Goal: Find specific page/section: Find specific page/section

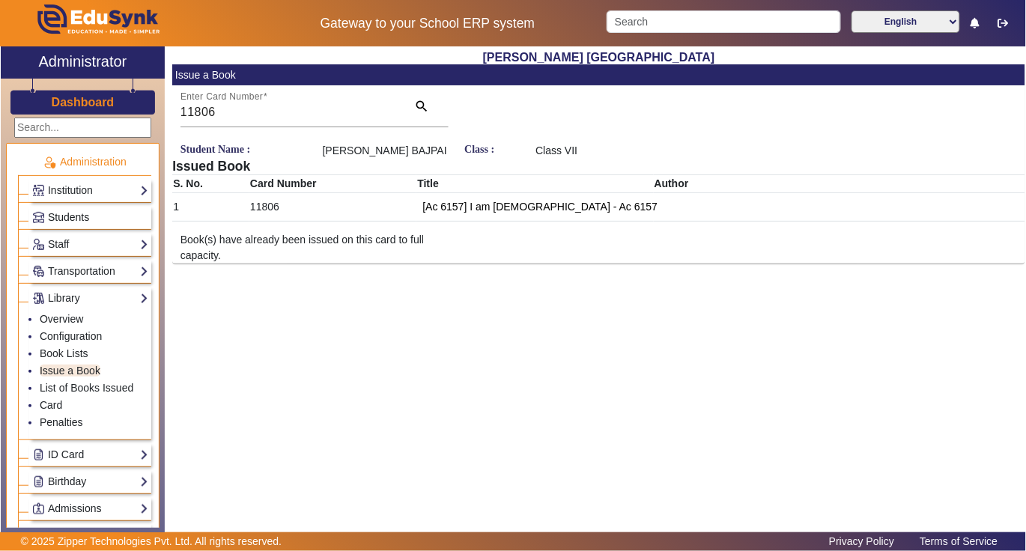
click at [70, 214] on span "Students" at bounding box center [68, 217] width 41 height 12
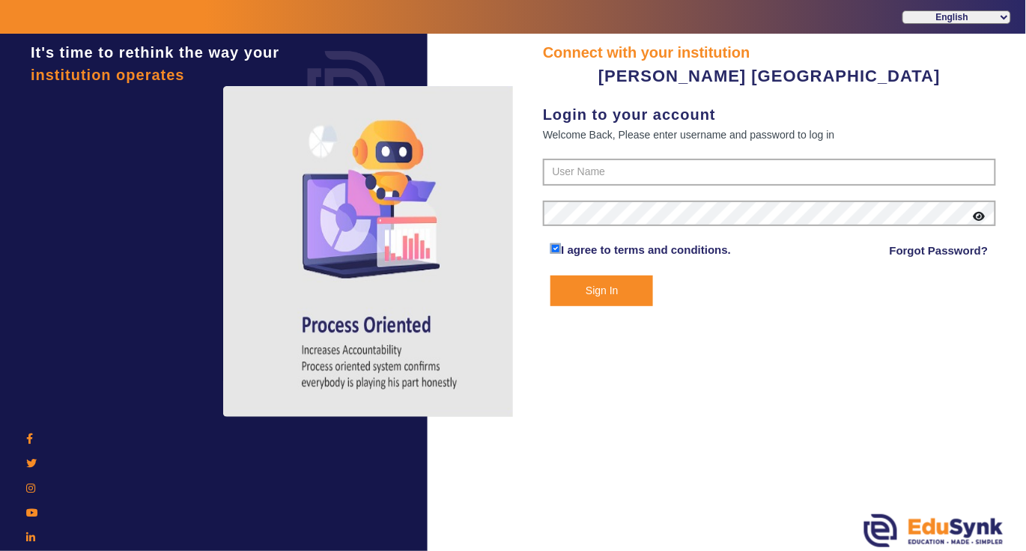
type input "7685859009"
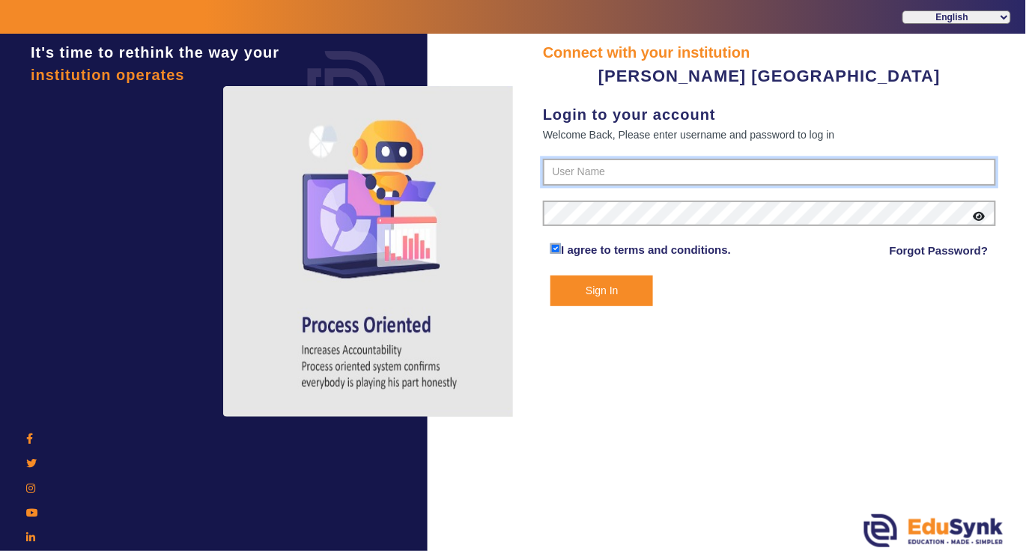
type input "7685859009"
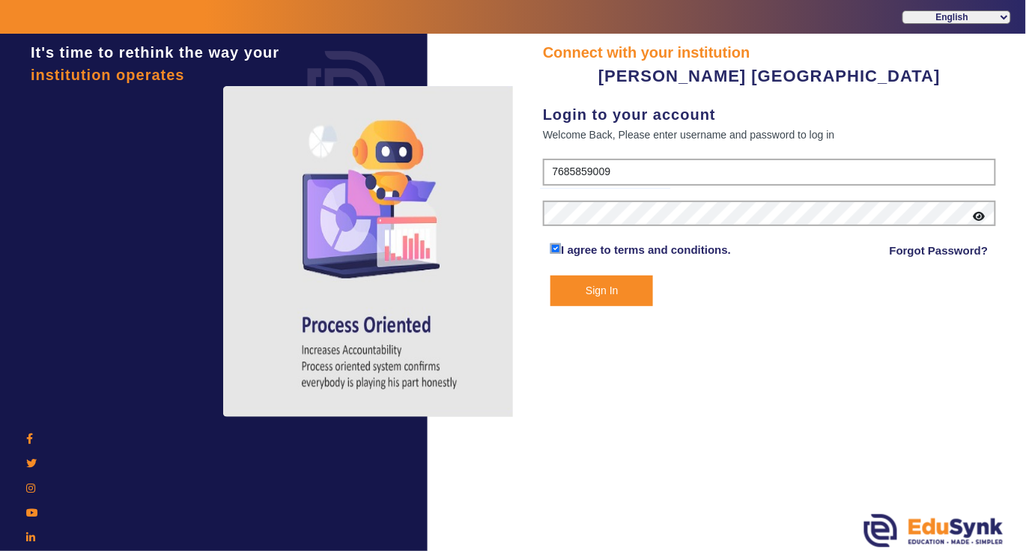
click at [595, 288] on button "Sign In" at bounding box center [602, 291] width 103 height 31
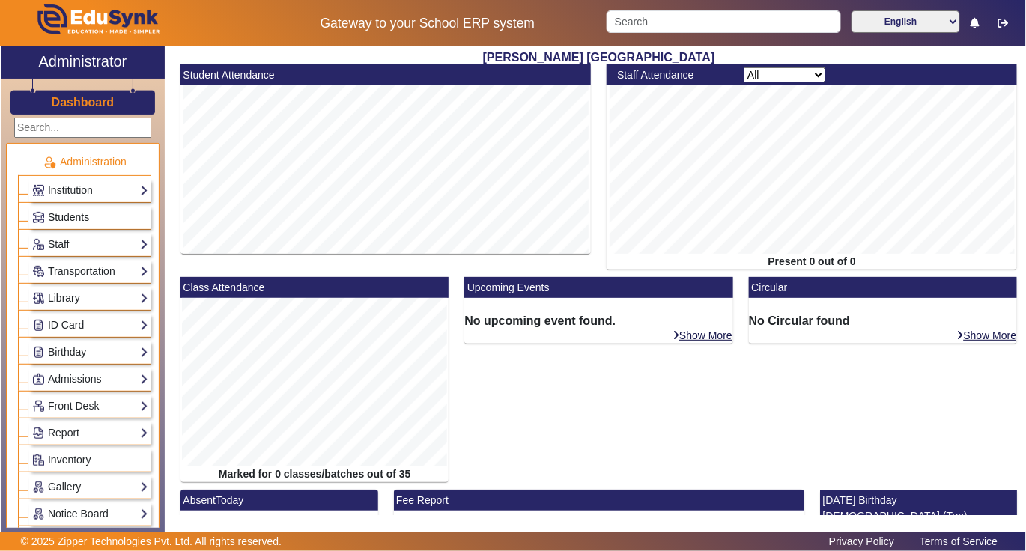
click at [115, 214] on link "Students" at bounding box center [90, 217] width 116 height 17
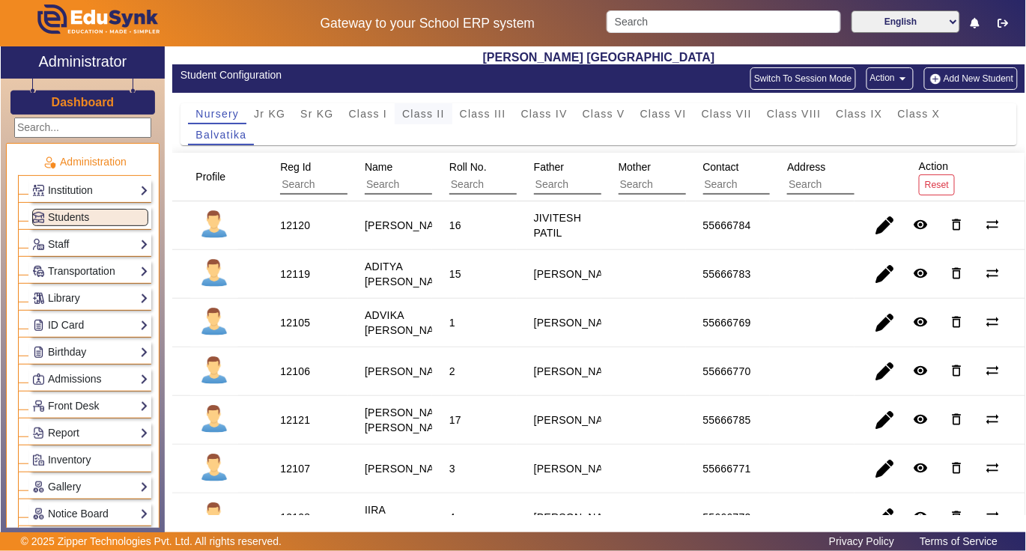
click at [429, 115] on span "Class II" at bounding box center [423, 114] width 43 height 10
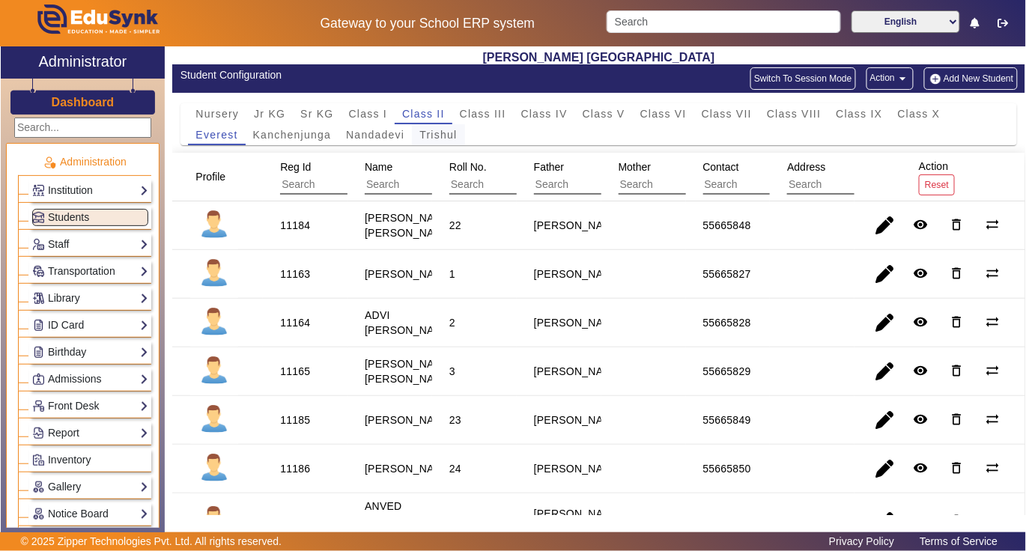
click at [444, 136] on span "Trishul" at bounding box center [438, 135] width 37 height 10
